Goal: Transaction & Acquisition: Purchase product/service

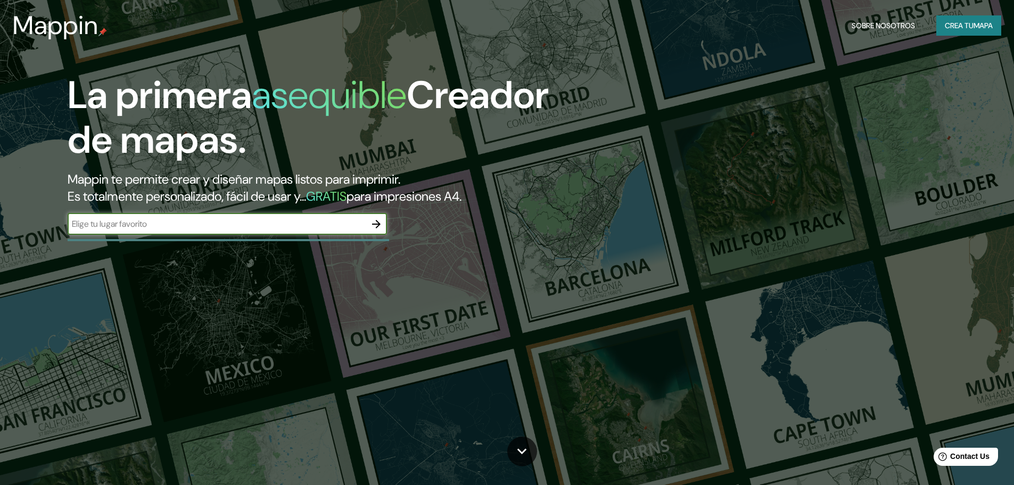
click at [336, 229] on input "text" at bounding box center [217, 224] width 298 height 12
type input "paucartambo"
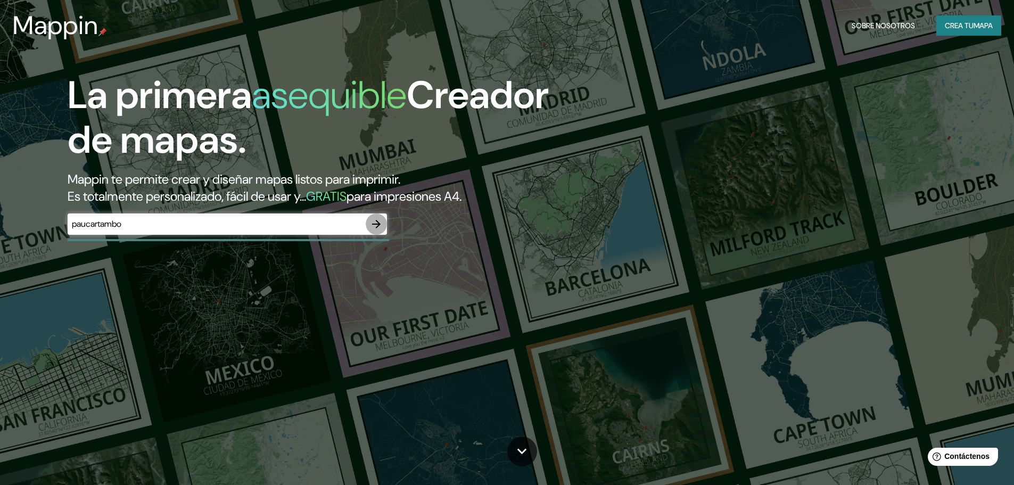
click at [382, 221] on icon "button" at bounding box center [376, 224] width 13 height 13
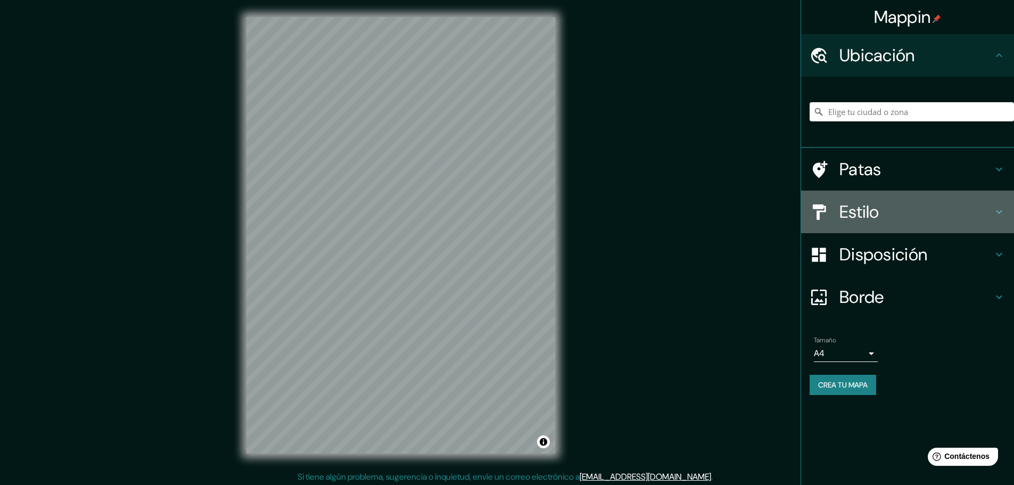
click at [896, 202] on h4 "Estilo" at bounding box center [915, 211] width 153 height 21
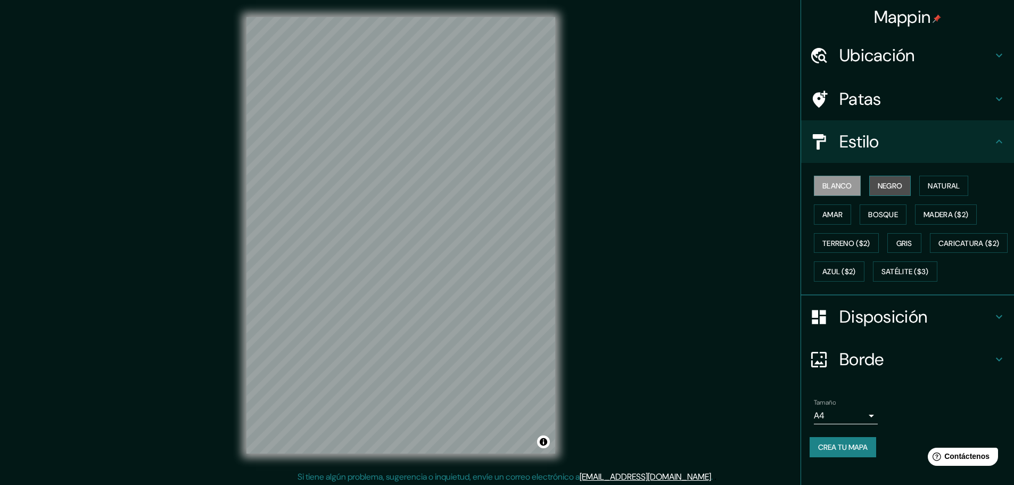
click at [888, 180] on font "Negro" at bounding box center [890, 186] width 25 height 14
click at [836, 185] on font "Blanco" at bounding box center [837, 186] width 30 height 10
click at [878, 186] on font "Negro" at bounding box center [890, 186] width 25 height 10
click at [888, 108] on h4 "Patas" at bounding box center [915, 98] width 153 height 21
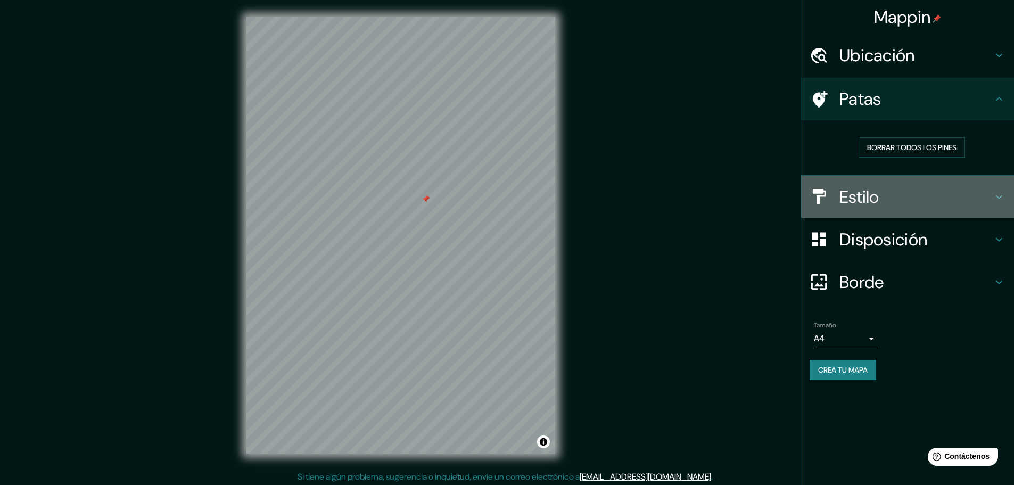
click at [896, 199] on h4 "Estilo" at bounding box center [915, 196] width 153 height 21
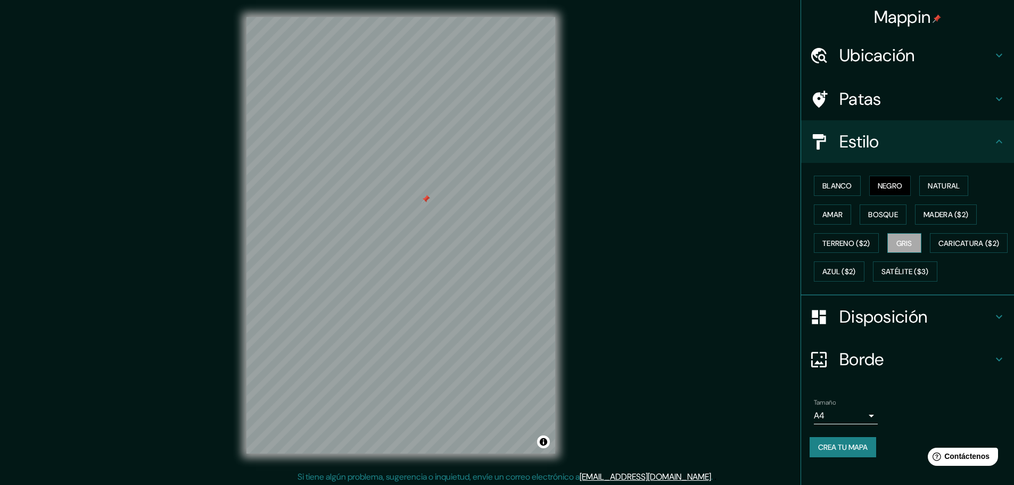
click at [897, 244] on font "Gris" at bounding box center [904, 243] width 16 height 10
click at [835, 187] on font "Blanco" at bounding box center [837, 186] width 30 height 10
click at [869, 184] on button "Negro" at bounding box center [890, 186] width 42 height 20
click at [920, 187] on button "Natural" at bounding box center [943, 186] width 49 height 20
click at [834, 212] on font "Amar" at bounding box center [832, 215] width 20 height 10
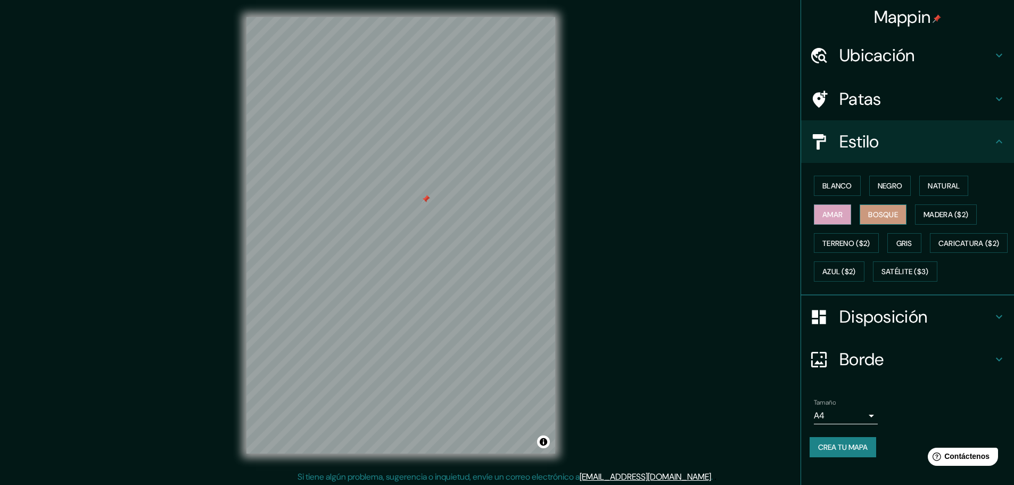
click at [880, 211] on font "Bosque" at bounding box center [883, 215] width 30 height 10
click at [932, 216] on font "Madera ($2)" at bounding box center [946, 215] width 45 height 10
click at [902, 243] on font "Gris" at bounding box center [904, 243] width 16 height 10
click at [934, 206] on button "Madera ($2)" at bounding box center [946, 214] width 62 height 20
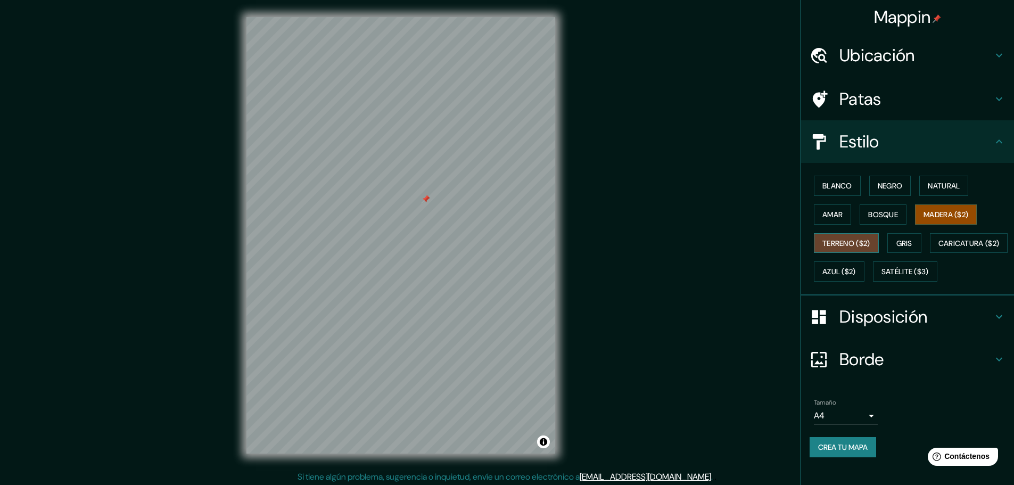
click at [852, 245] on font "Terreno ($2)" at bounding box center [846, 243] width 48 height 10
click at [900, 242] on font "Gris" at bounding box center [904, 243] width 16 height 10
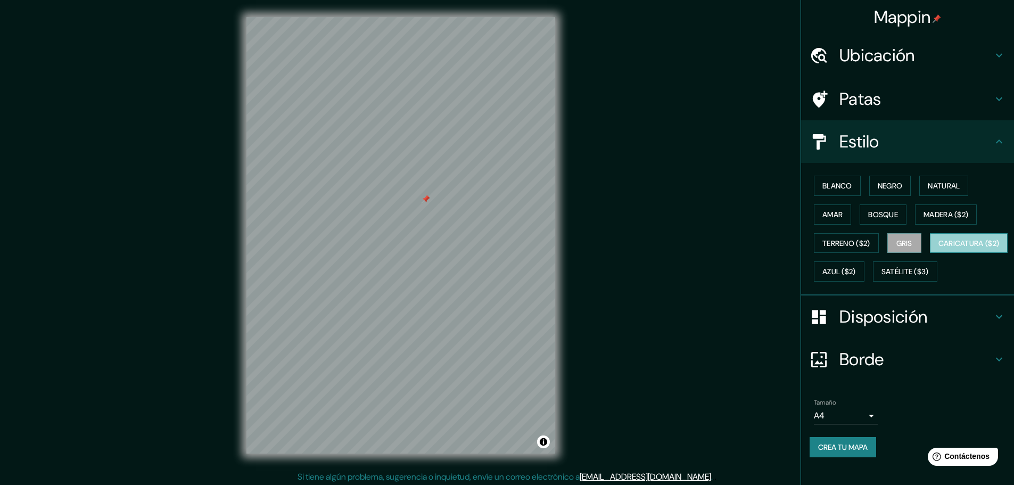
click at [938, 250] on font "Caricatura ($2)" at bounding box center [968, 243] width 61 height 14
click at [856, 267] on font "Azul ($2)" at bounding box center [839, 272] width 34 height 10
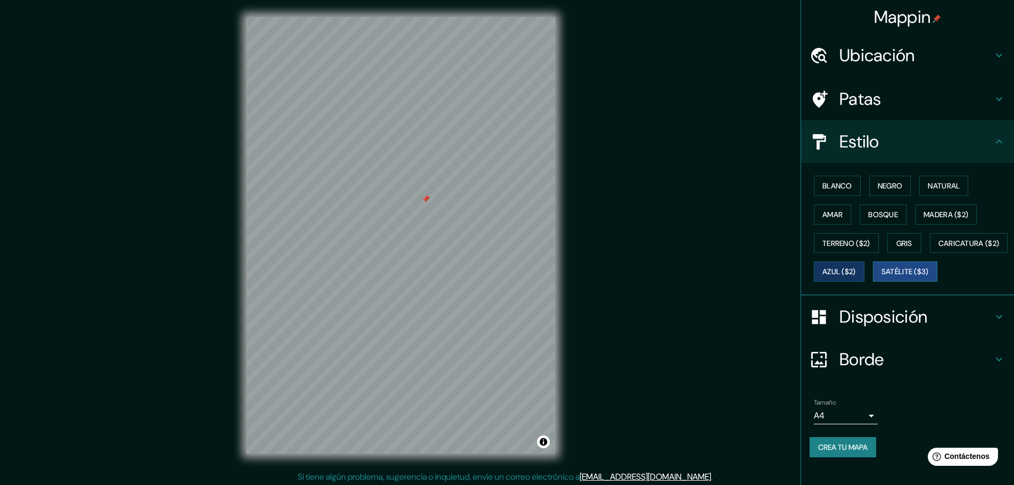
click at [882, 278] on font "Satélite ($3)" at bounding box center [905, 272] width 47 height 14
click at [856, 275] on font "Azul ($2)" at bounding box center [839, 272] width 34 height 10
click at [890, 189] on font "Negro" at bounding box center [890, 186] width 25 height 10
click at [876, 457] on div "Crea tu mapa" at bounding box center [908, 447] width 196 height 20
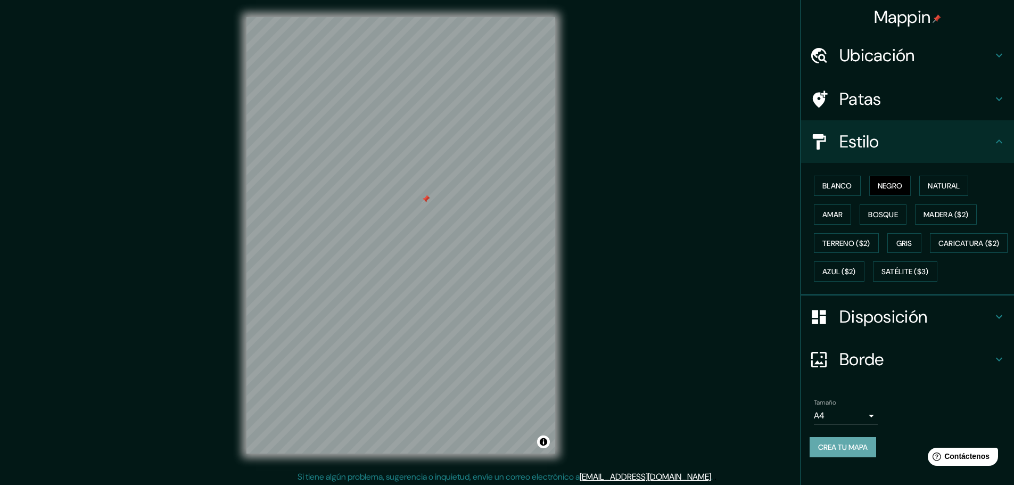
click at [860, 454] on font "Crea tu mapa" at bounding box center [843, 447] width 50 height 14
